Goal: Information Seeking & Learning: Check status

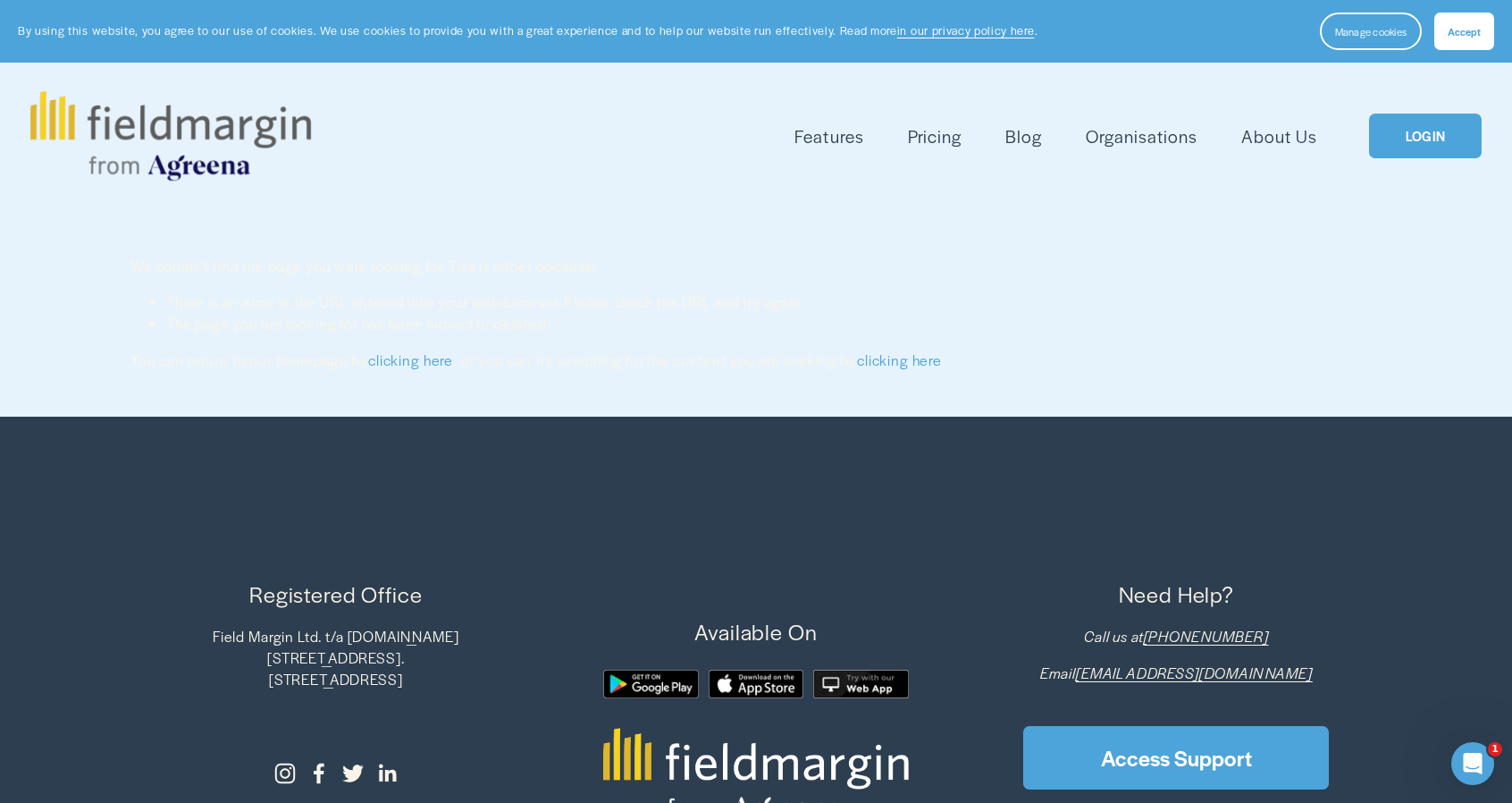
click at [1463, 28] on span "Accept" at bounding box center [1465, 31] width 33 height 15
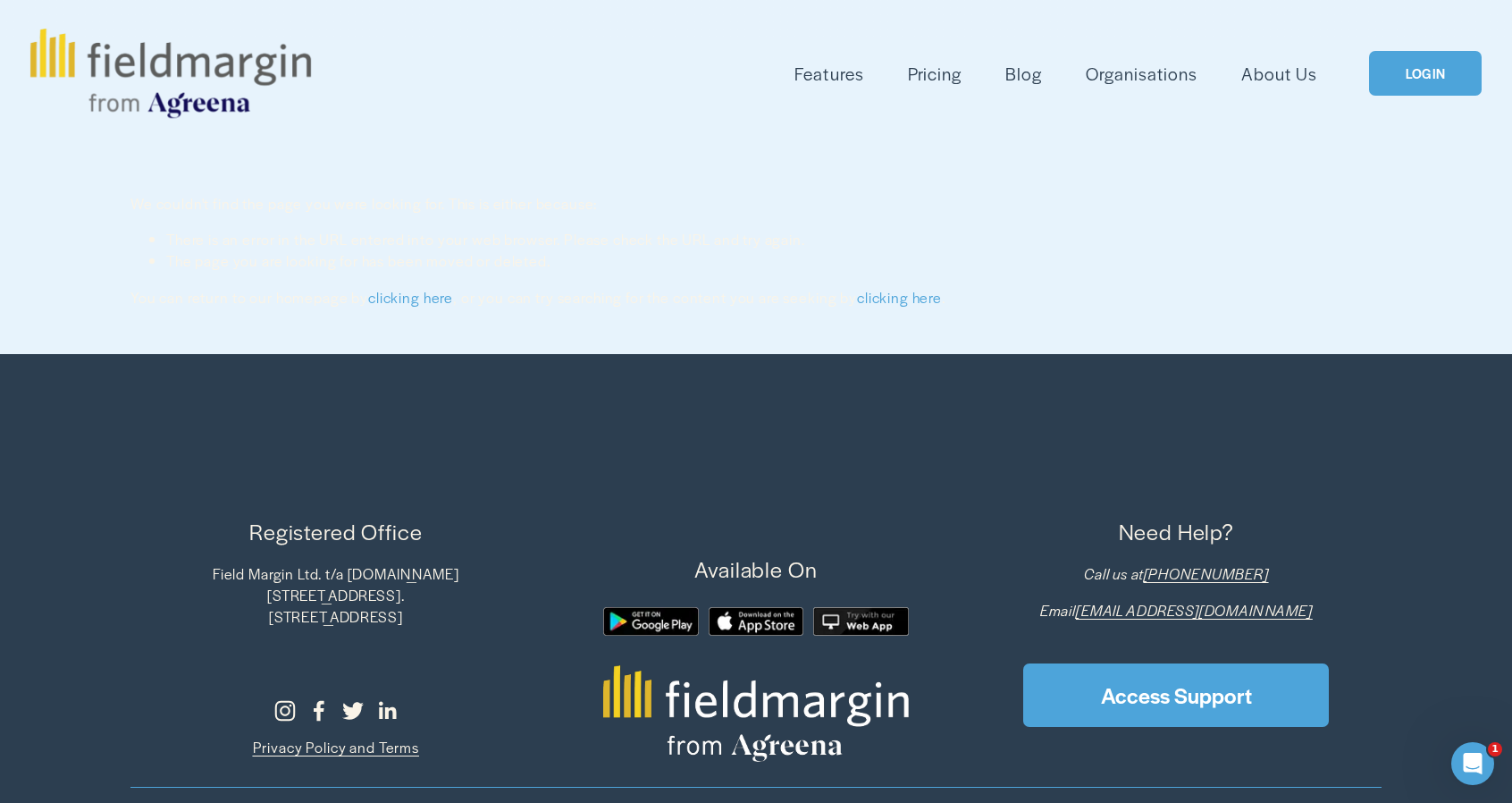
click at [1450, 69] on link "LOGIN" at bounding box center [1426, 74] width 112 height 46
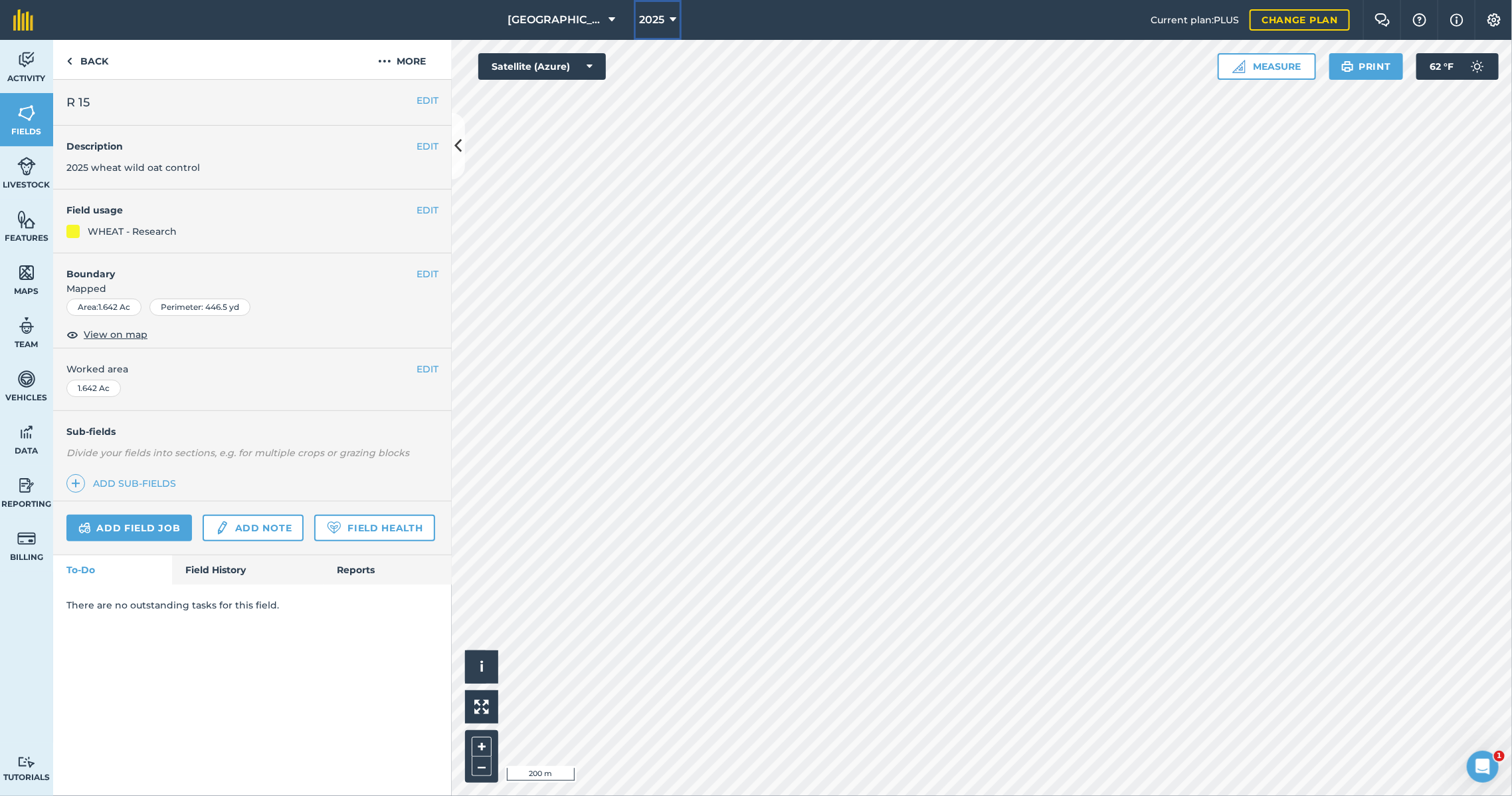
click at [670, 22] on icon at bounding box center [672, 20] width 6 height 16
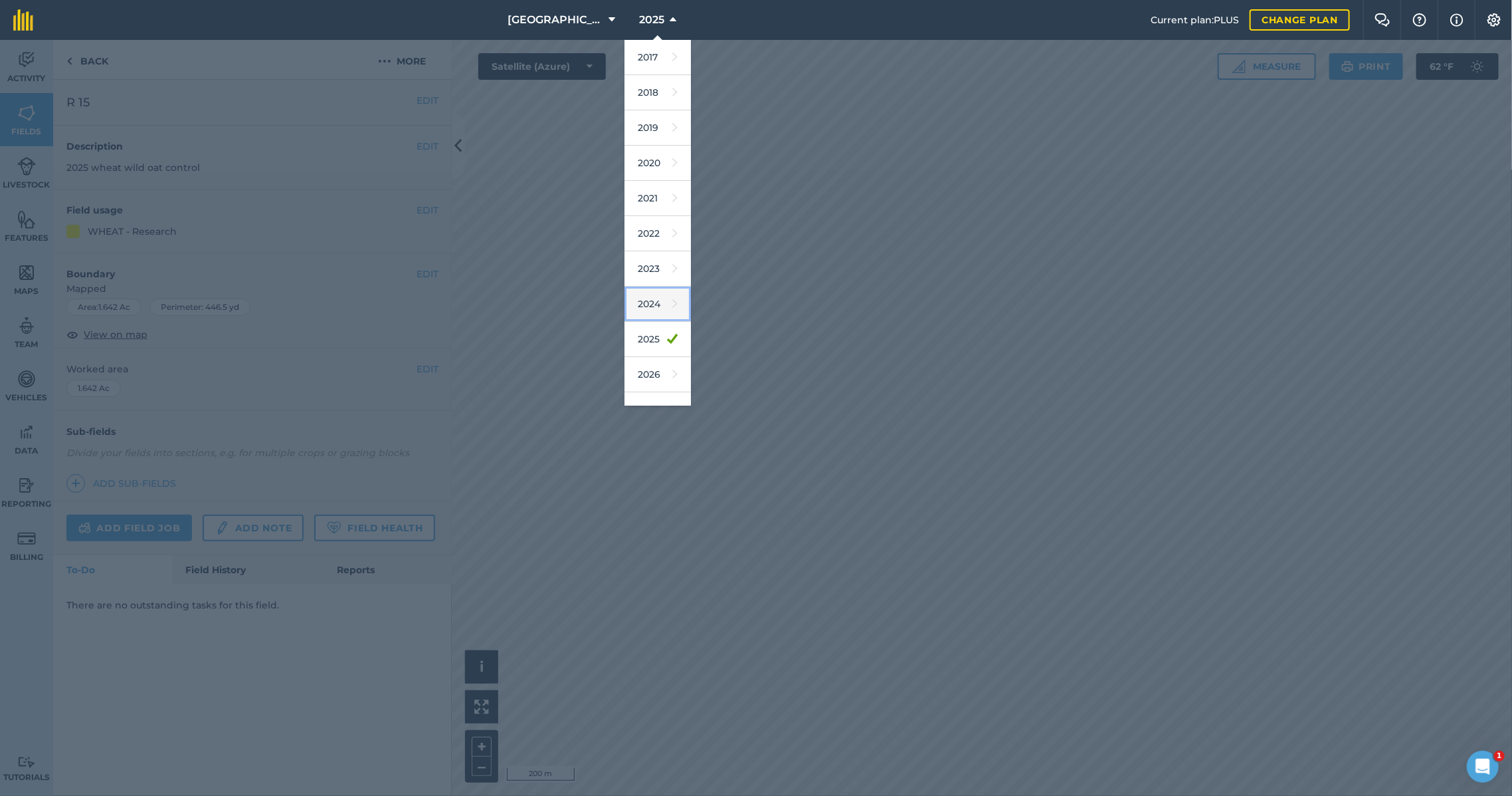
click at [636, 308] on link "2024" at bounding box center [657, 304] width 66 height 35
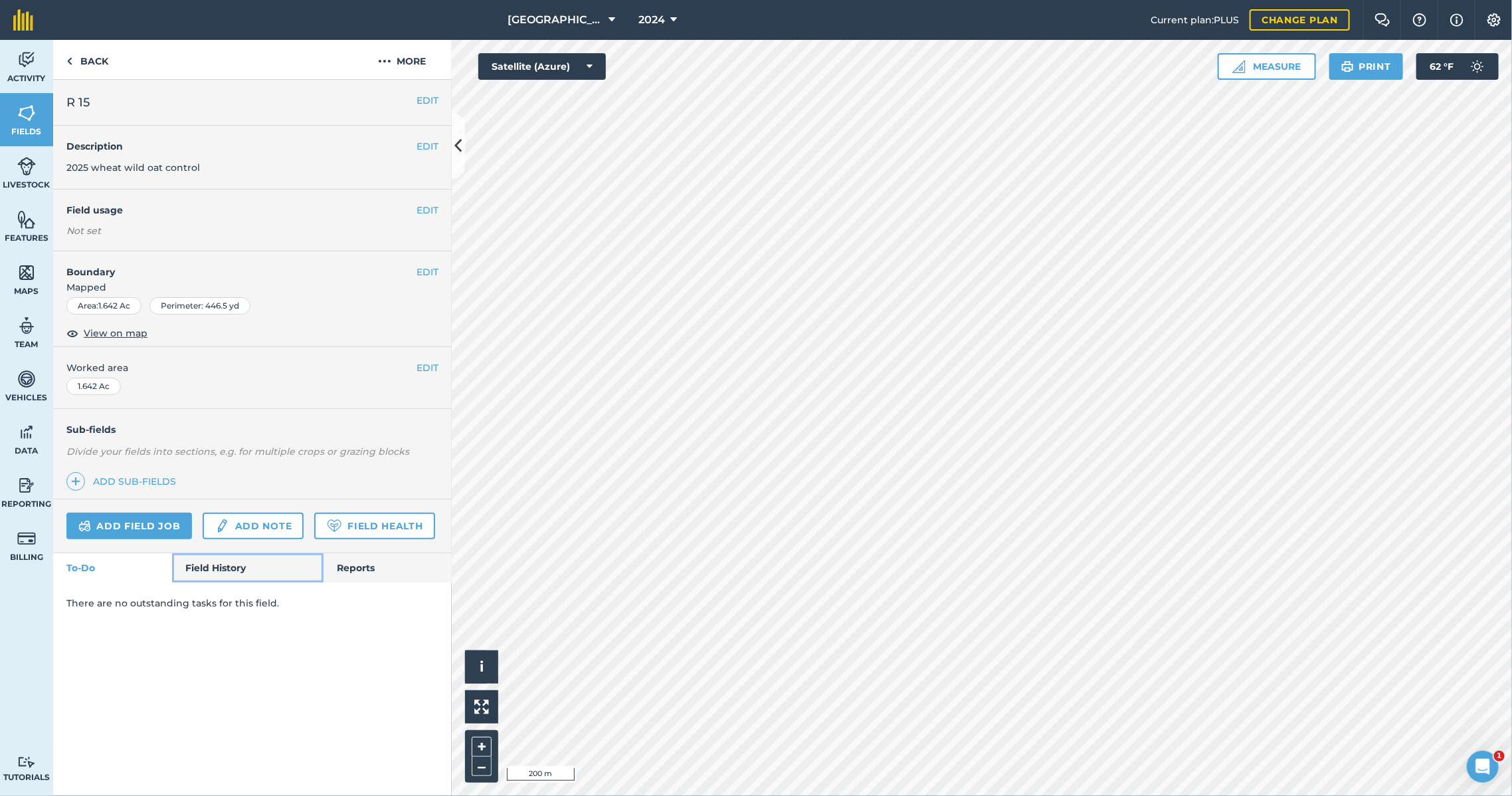
click at [245, 569] on link "Field History" at bounding box center [247, 568] width 150 height 30
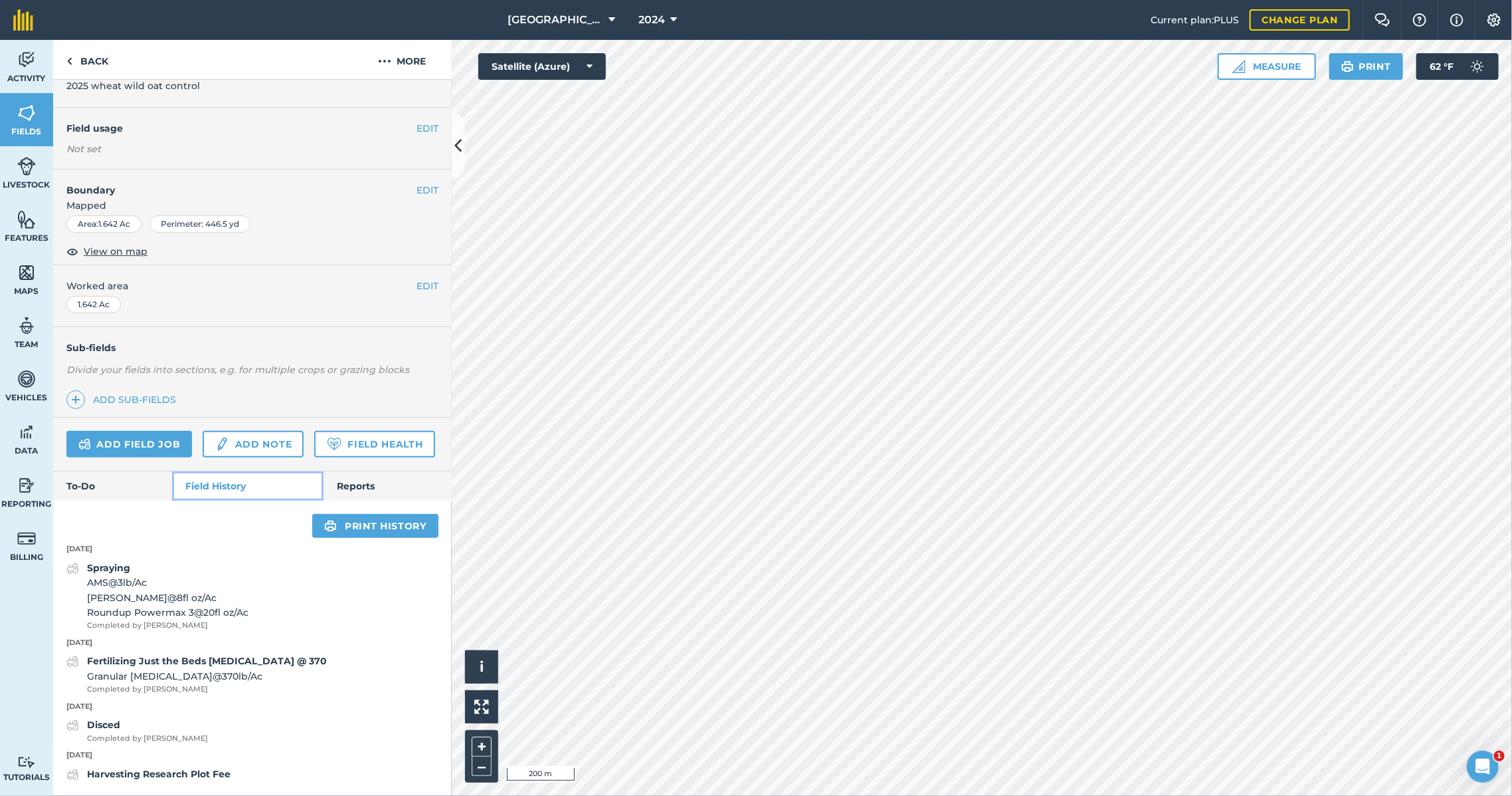
scroll to position [97, 0]
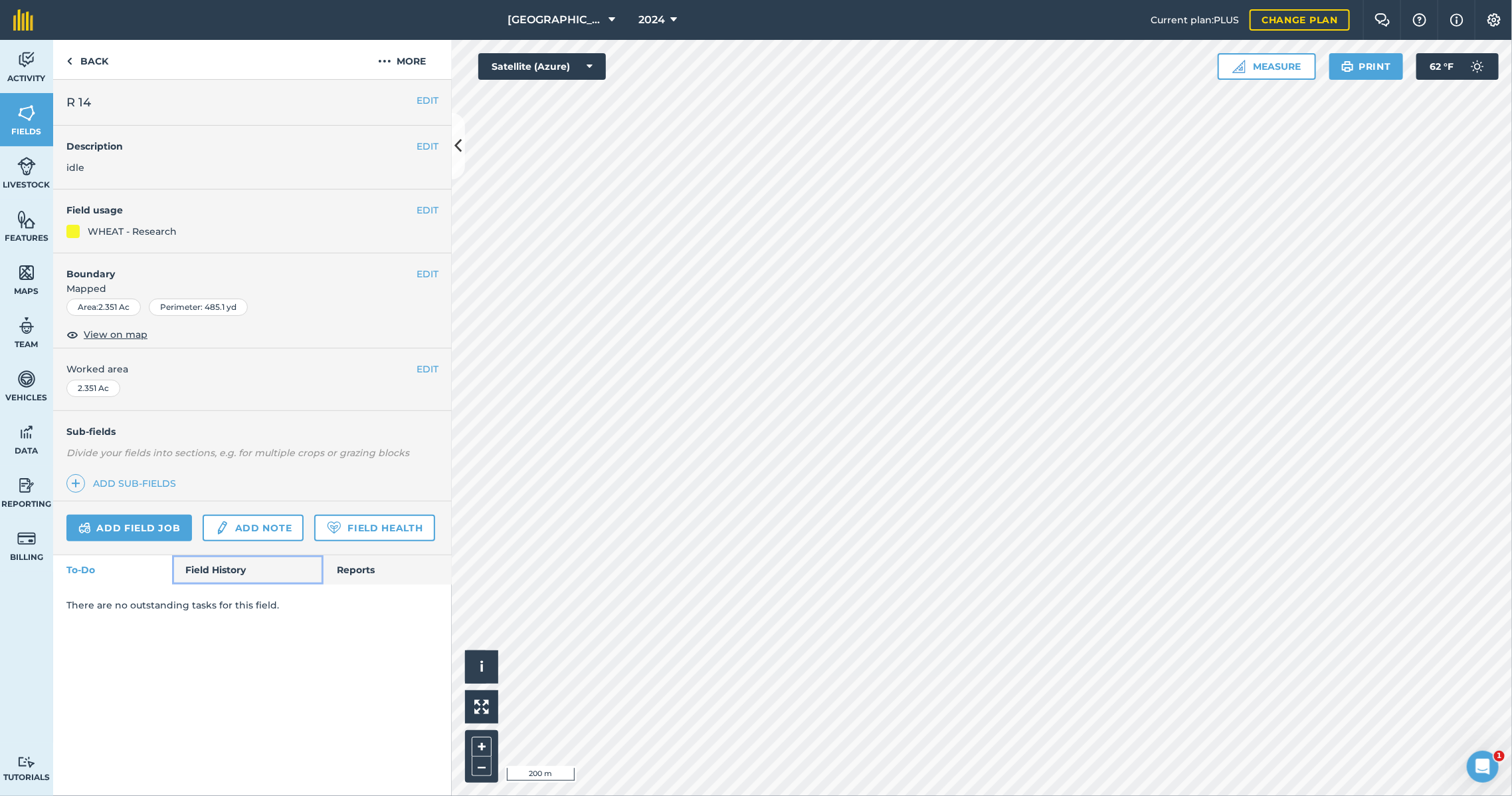
click at [227, 573] on link "Field History" at bounding box center [247, 569] width 150 height 30
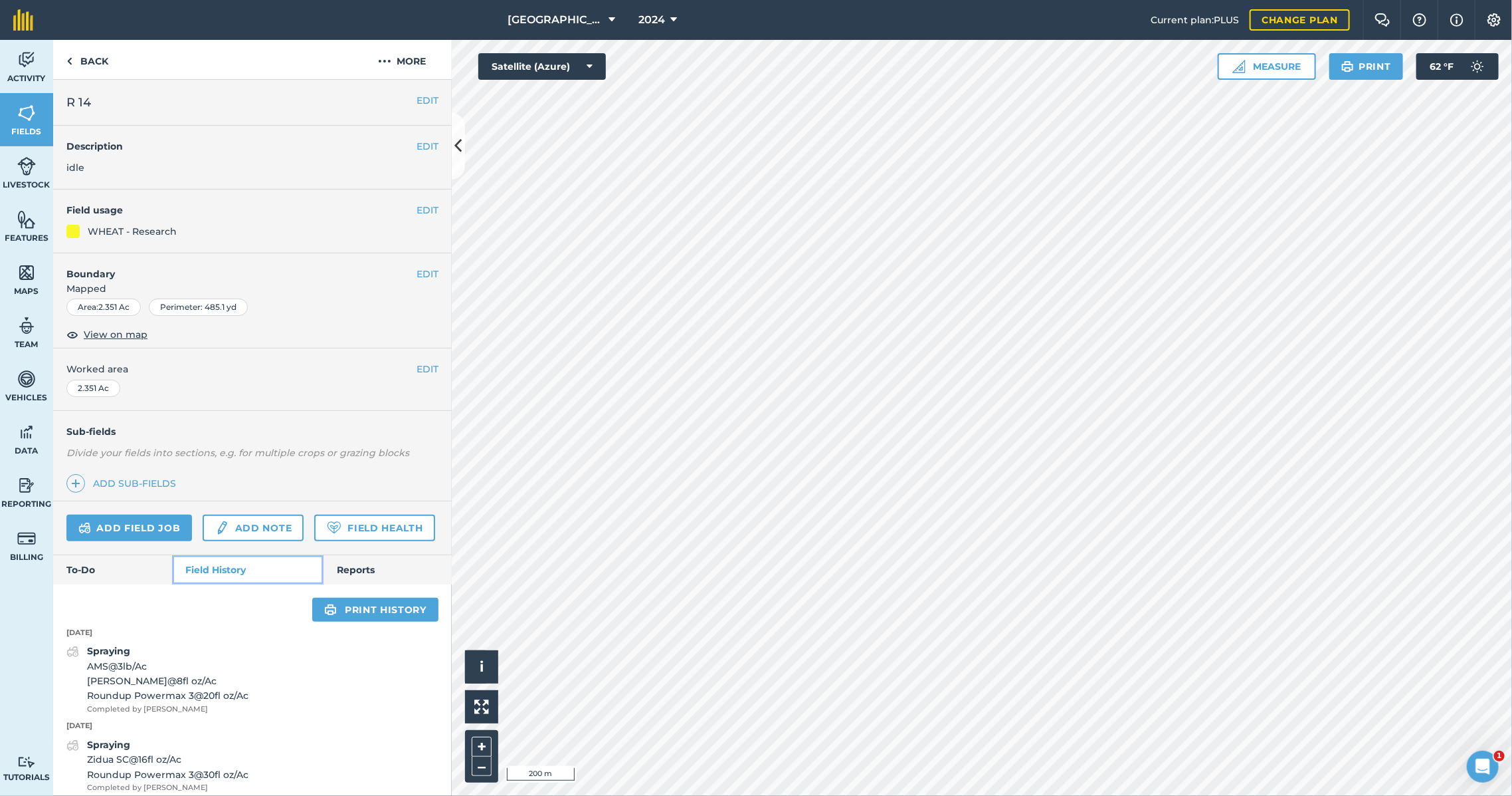
scroll to position [97, 0]
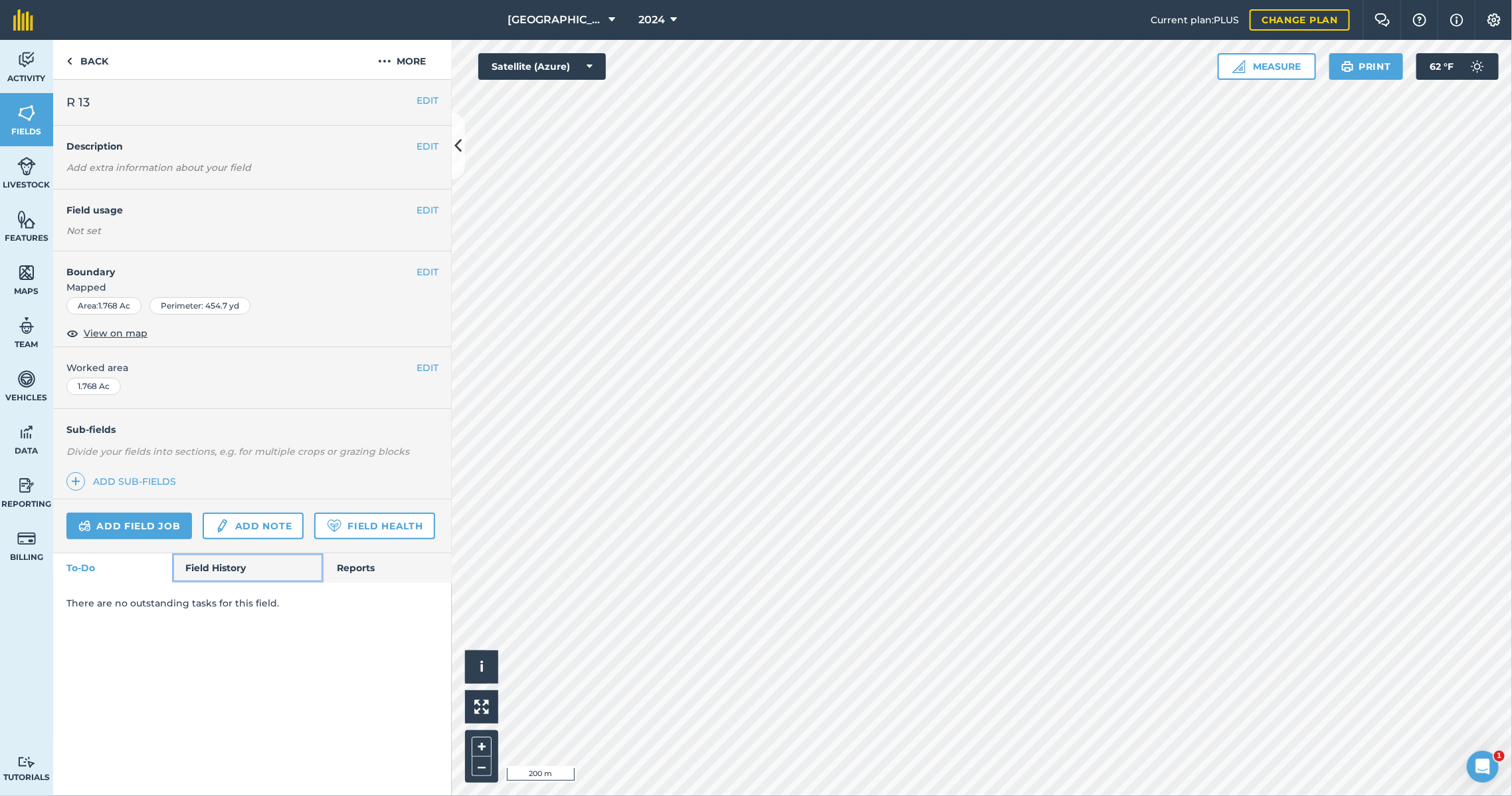
click at [207, 563] on link "Field History" at bounding box center [247, 568] width 150 height 30
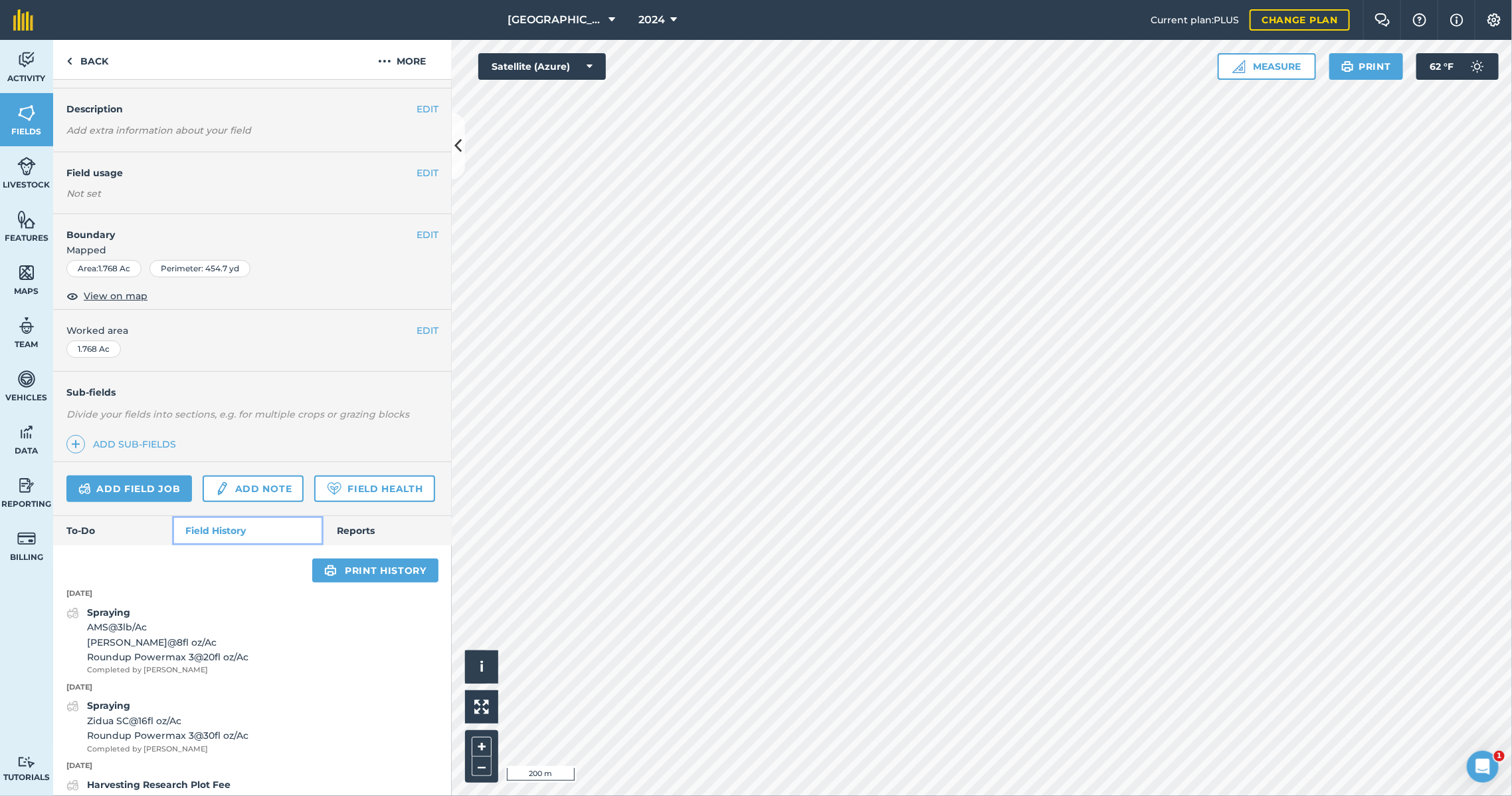
scroll to position [39, 0]
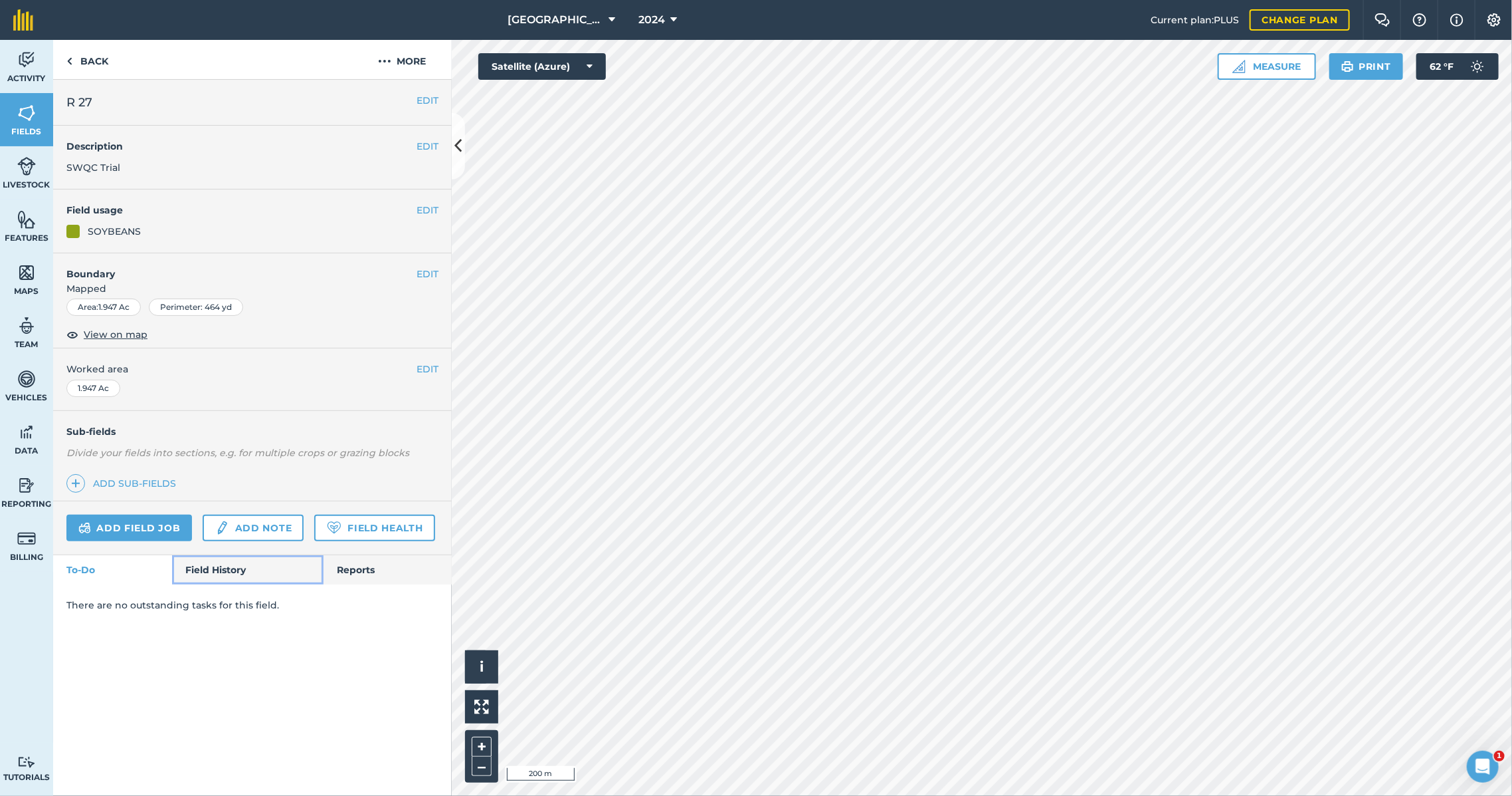
click at [209, 571] on link "Field History" at bounding box center [247, 569] width 150 height 30
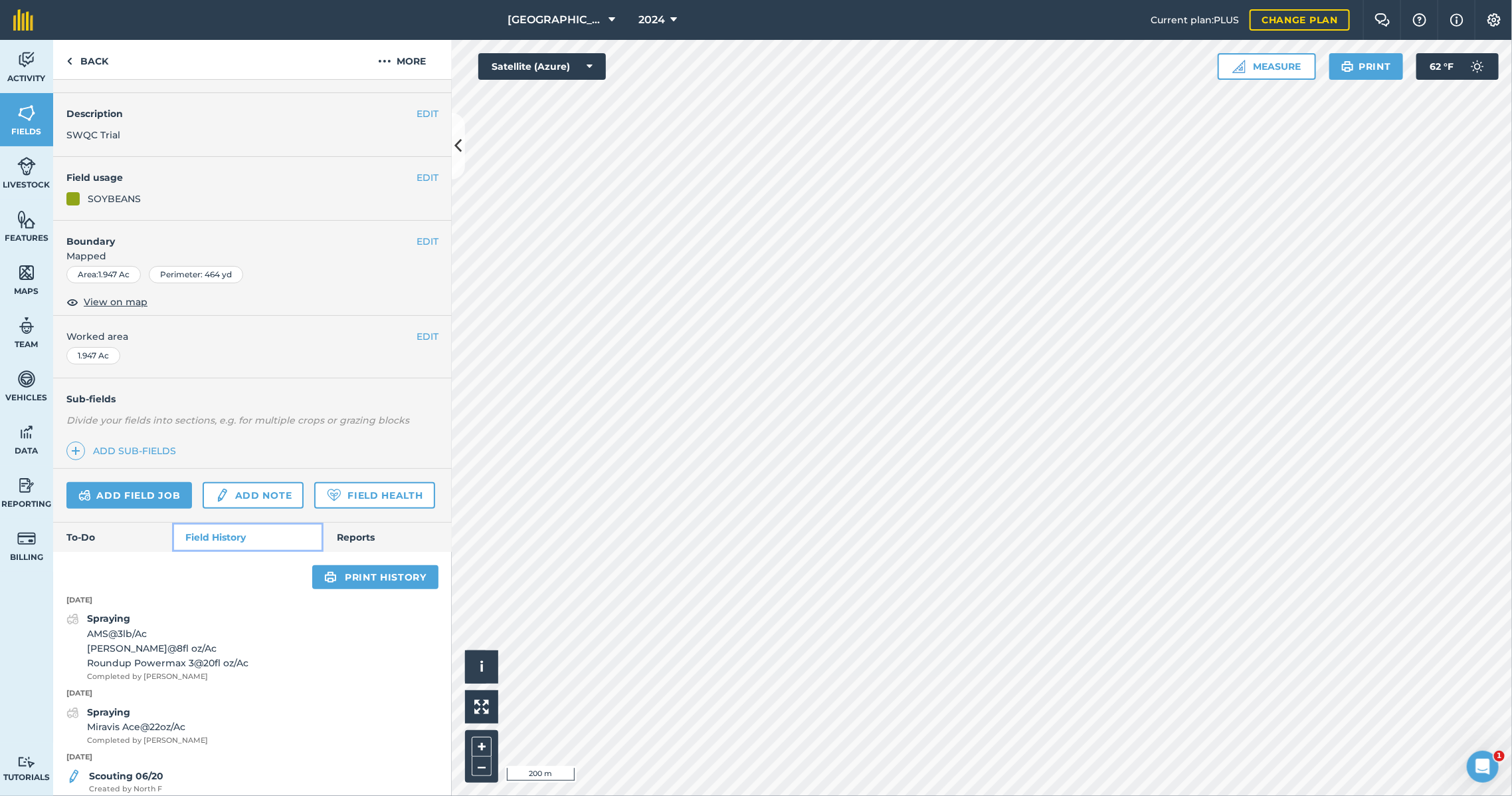
scroll to position [33, 0]
